Goal: Task Accomplishment & Management: Use online tool/utility

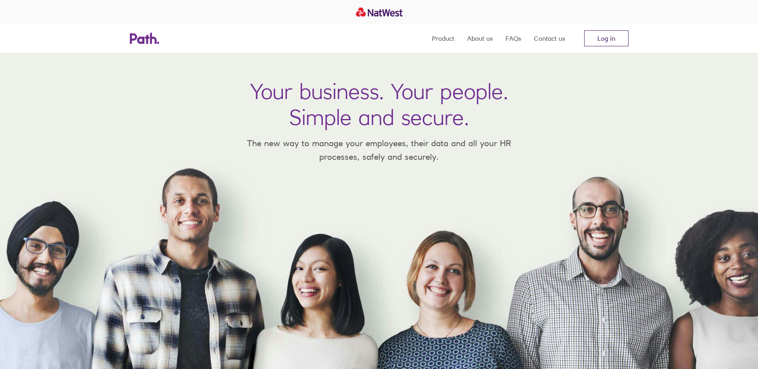
click at [595, 36] on link "Log in" at bounding box center [606, 38] width 44 height 16
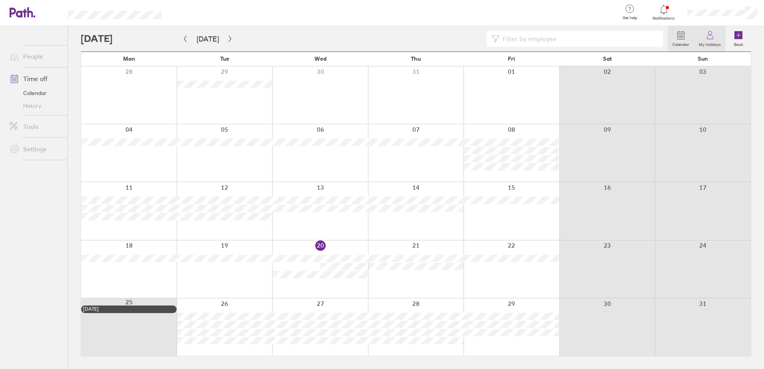
click at [721, 39] on link "My holidays" at bounding box center [710, 39] width 32 height 26
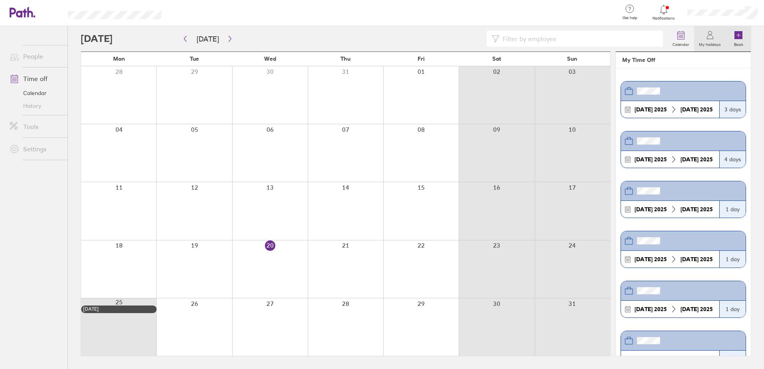
click at [736, 33] on icon at bounding box center [739, 35] width 8 height 8
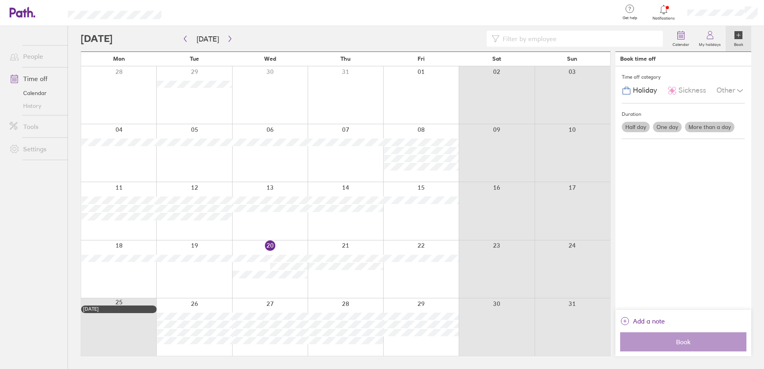
drag, startPoint x: 719, startPoint y: 59, endPoint x: 747, endPoint y: 66, distance: 29.6
click at [742, 64] on div "Book time off" at bounding box center [683, 59] width 136 height 14
click at [664, 127] on label "One day" at bounding box center [667, 127] width 29 height 10
click at [0, 0] on input "One day" at bounding box center [0, 0] width 0 height 0
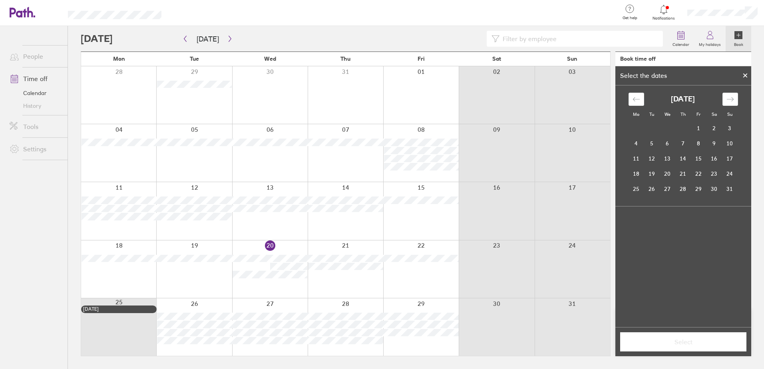
click at [749, 78] on div at bounding box center [745, 76] width 12 height 14
